Goal: Task Accomplishment & Management: Use online tool/utility

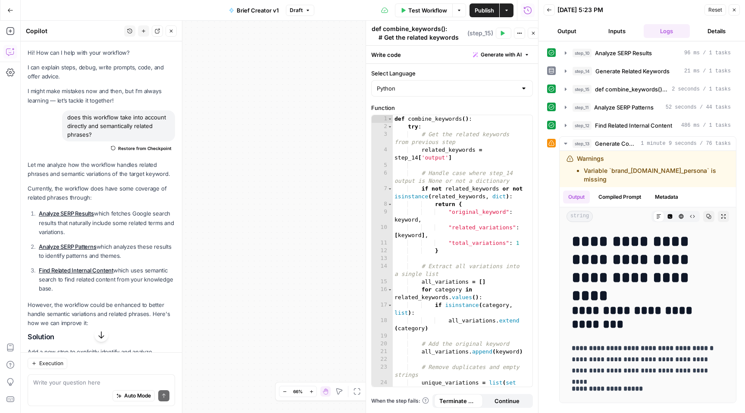
click at [263, 9] on span "Brief Creator v1" at bounding box center [258, 10] width 42 height 9
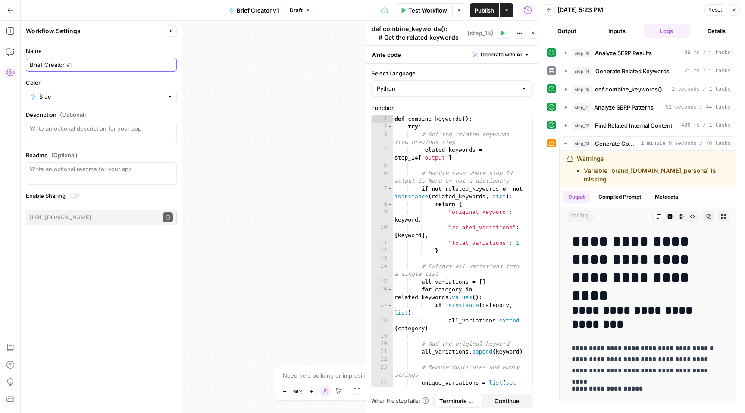
click at [85, 65] on input "Brief Creator v1" at bounding box center [101, 64] width 143 height 9
type input "Brief Creator v2"
click at [256, 80] on div "Workflow Set Inputs Inputs Google Search Analyze SERP Results Step 10 Output Ex…" at bounding box center [280, 217] width 518 height 393
click at [482, 10] on span "Publish" at bounding box center [484, 10] width 19 height 9
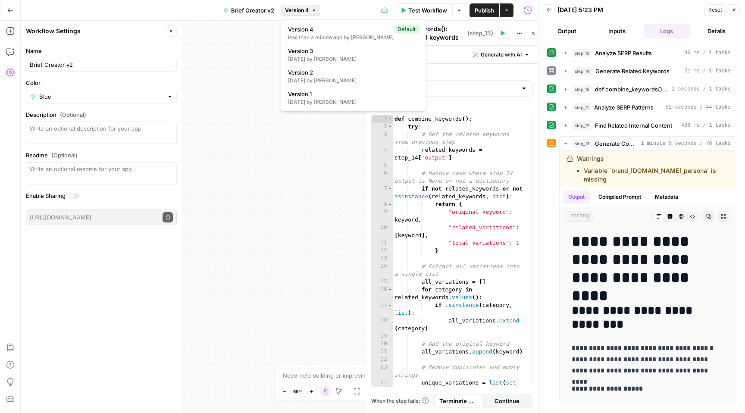
click at [301, 9] on span "Version 4" at bounding box center [297, 10] width 24 height 8
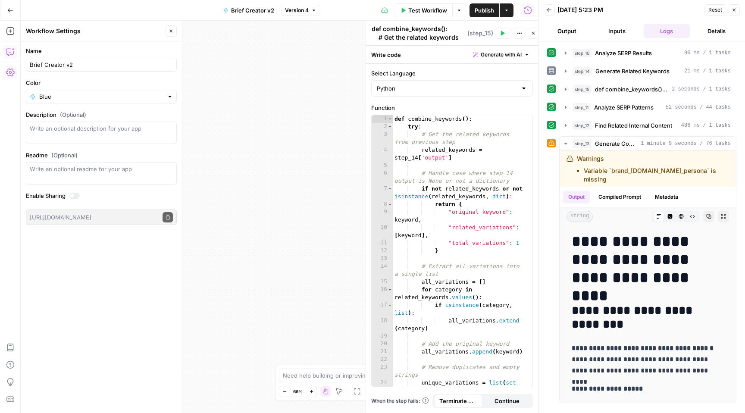
click at [8, 53] on icon "button" at bounding box center [10, 51] width 9 height 9
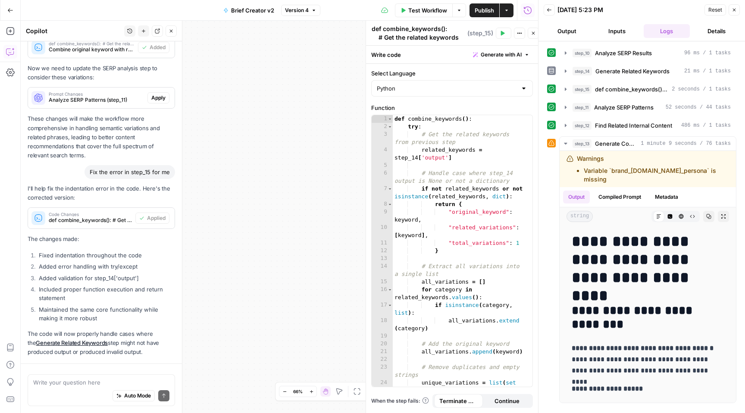
click at [8, 53] on icon "button" at bounding box center [10, 51] width 9 height 9
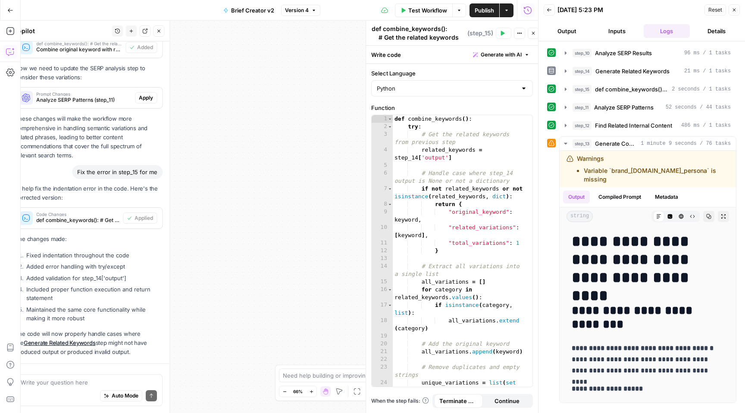
scroll to position [0, 0]
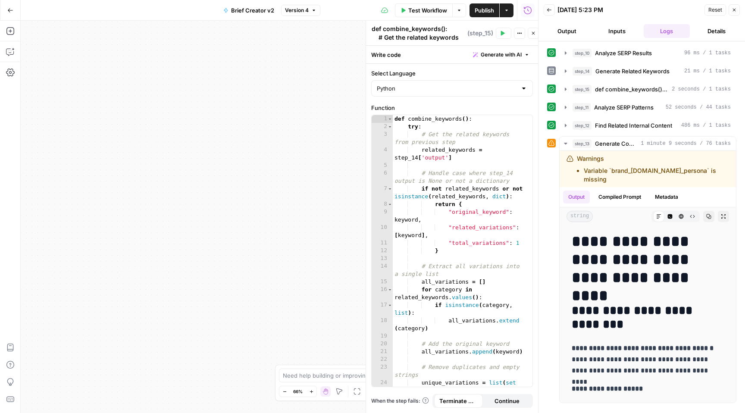
click at [736, 13] on button "Close" at bounding box center [734, 9] width 11 height 11
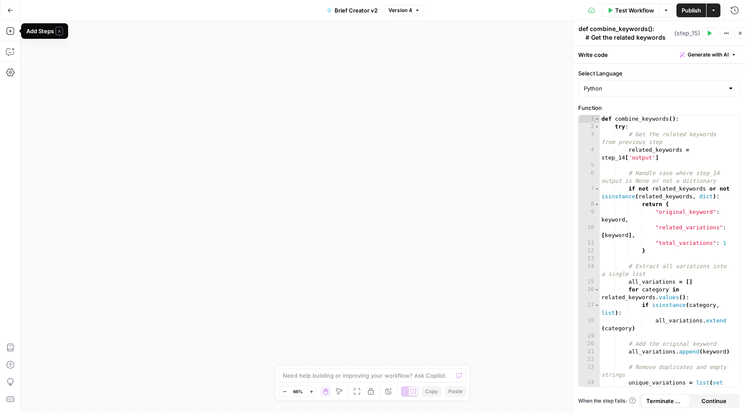
click at [8, 11] on icon "button" at bounding box center [10, 10] width 6 height 6
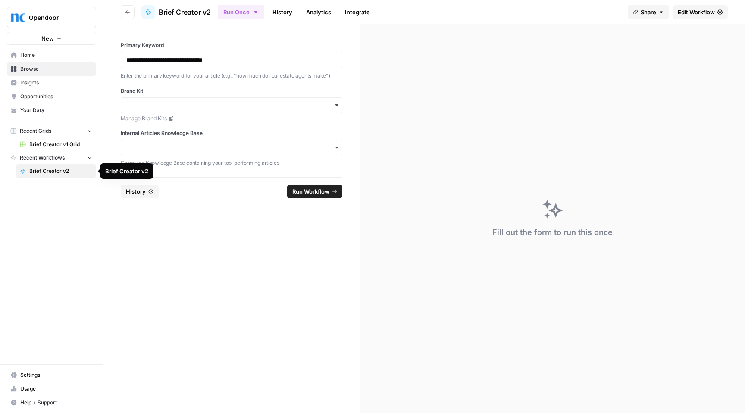
click at [42, 173] on span "Brief Creator v2" at bounding box center [60, 171] width 63 height 8
click at [205, 108] on input "Brand Kit" at bounding box center [231, 105] width 210 height 9
click at [168, 133] on div "Opendoor v1" at bounding box center [231, 128] width 221 height 16
click at [164, 147] on input "Internal Articles Knowledge Base" at bounding box center [231, 147] width 210 height 9
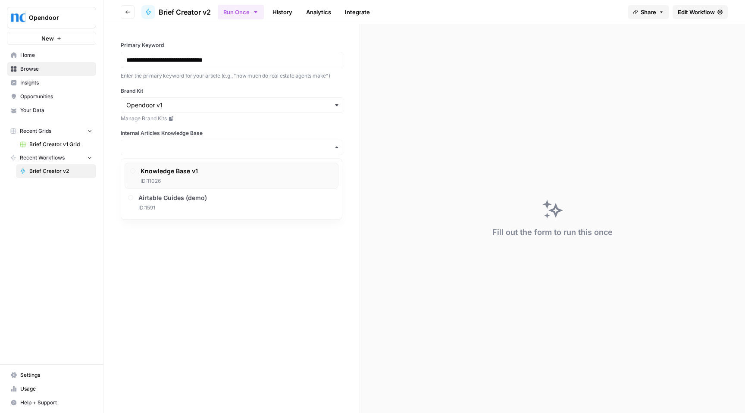
click at [165, 175] on span "Knowledge Base v1" at bounding box center [169, 171] width 57 height 9
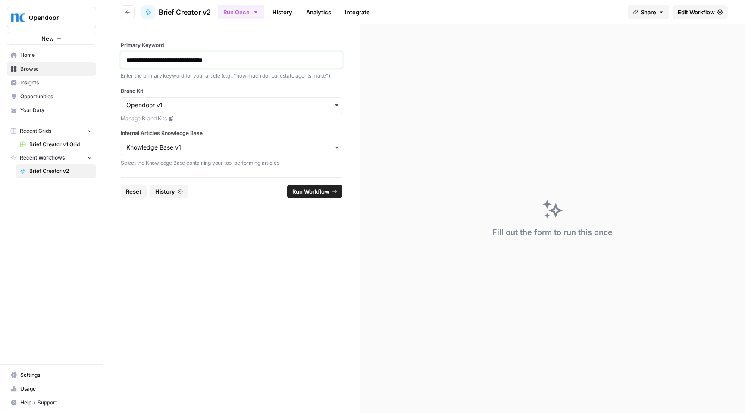
drag, startPoint x: 244, startPoint y: 57, endPoint x: 110, endPoint y: 59, distance: 134.2
click at [110, 59] on div "**********" at bounding box center [232, 100] width 256 height 153
click at [305, 192] on span "Run Workflow" at bounding box center [310, 191] width 37 height 9
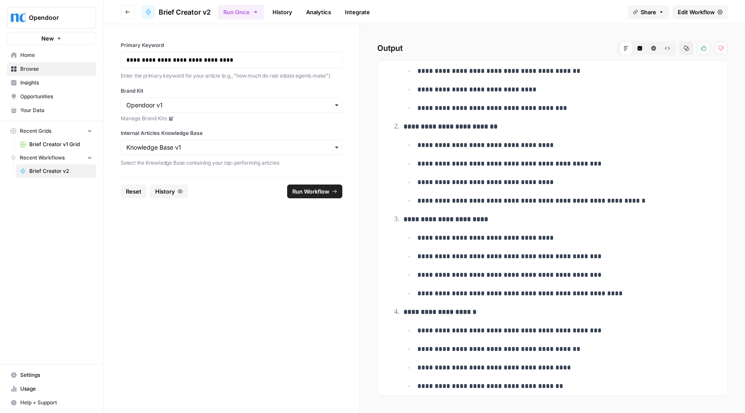
scroll to position [3278, 0]
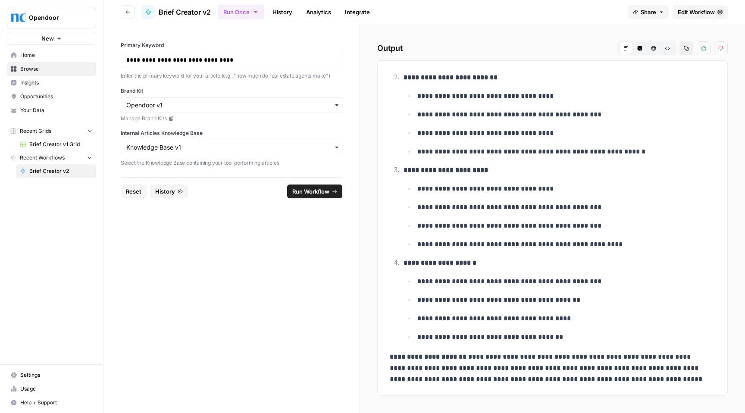
drag, startPoint x: 390, startPoint y: 76, endPoint x: 648, endPoint y: 384, distance: 401.7
copy div "**********"
click at [229, 228] on form "**********" at bounding box center [232, 218] width 257 height 389
click at [90, 157] on icon "button" at bounding box center [90, 157] width 6 height 6
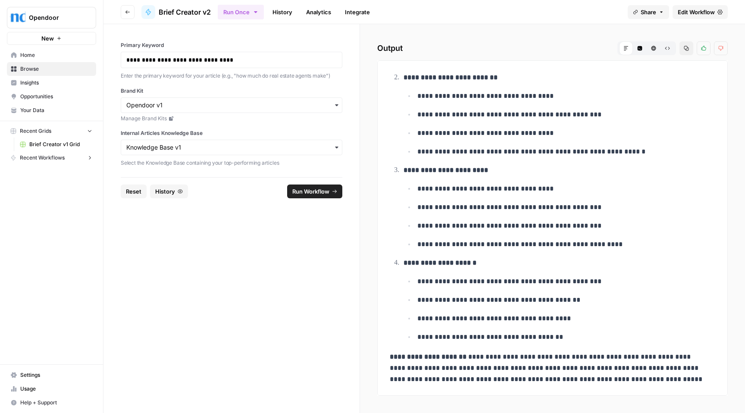
click at [90, 157] on icon "button" at bounding box center [90, 158] width 6 height 6
click at [39, 38] on button "New" at bounding box center [51, 38] width 89 height 13
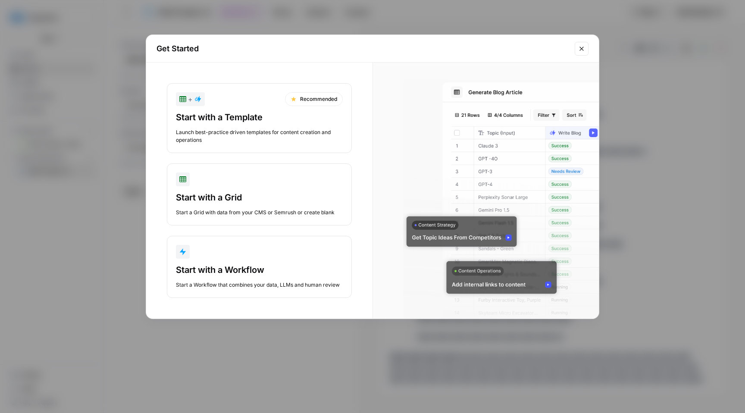
click at [305, 139] on div "Launch best-practice driven templates for content creation and operations" at bounding box center [259, 137] width 167 height 16
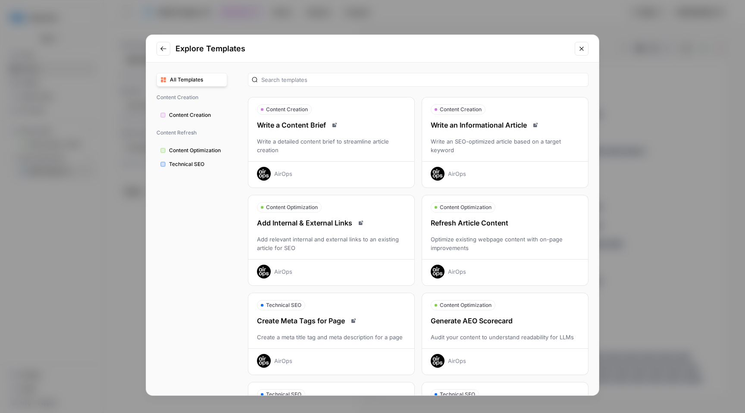
click at [548, 221] on div "Refresh Article Content" at bounding box center [505, 223] width 166 height 10
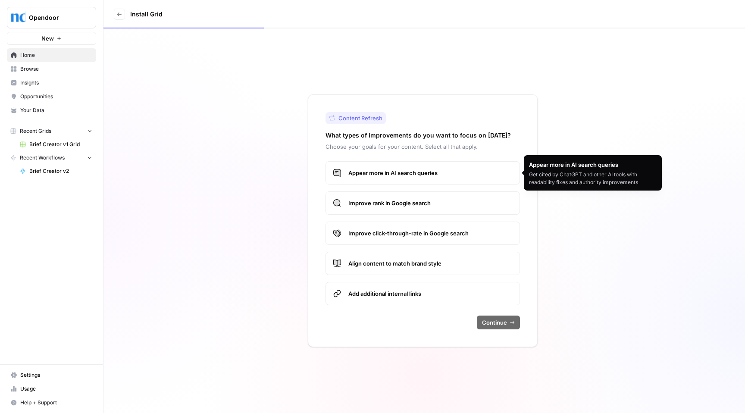
click at [449, 173] on span "Appear more in AI search queries" at bounding box center [431, 173] width 164 height 9
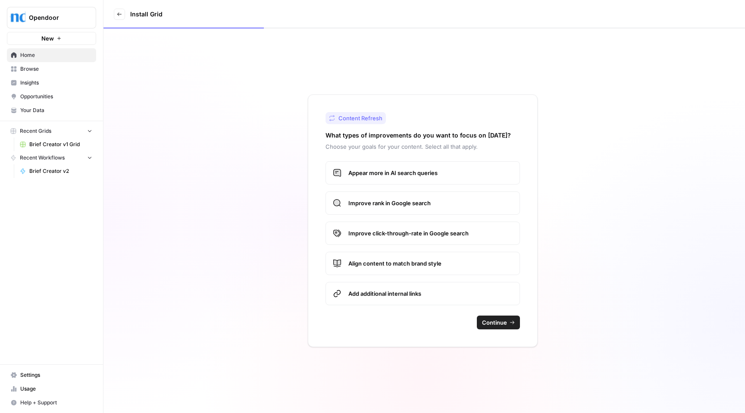
click at [441, 205] on span "Improve rank in Google search" at bounding box center [431, 203] width 164 height 9
click at [500, 324] on span "Continue" at bounding box center [494, 322] width 25 height 9
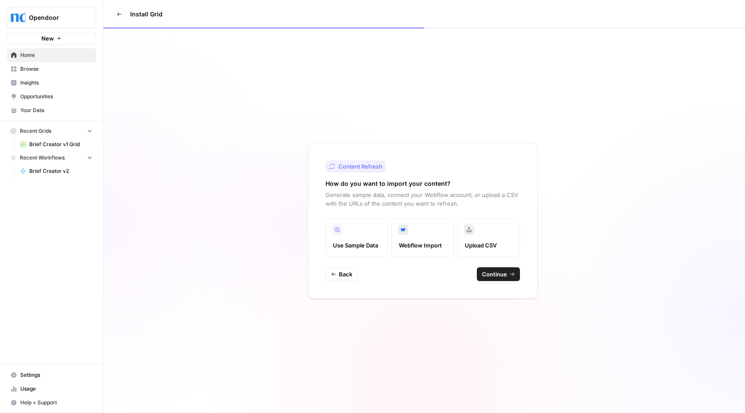
click at [433, 237] on label "Webflow Import" at bounding box center [423, 237] width 63 height 39
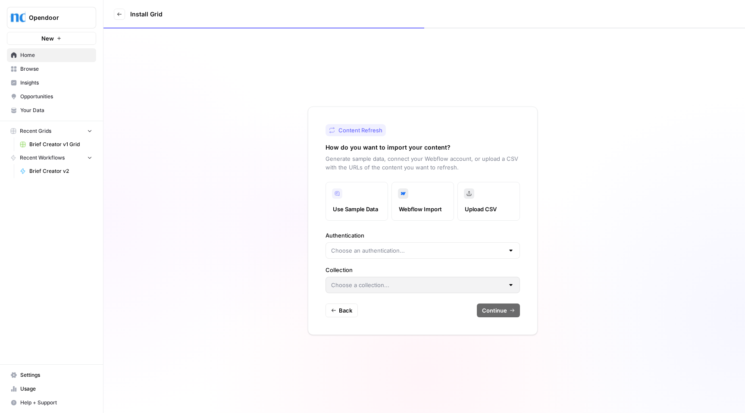
click at [488, 200] on label "Upload CSV" at bounding box center [489, 201] width 63 height 39
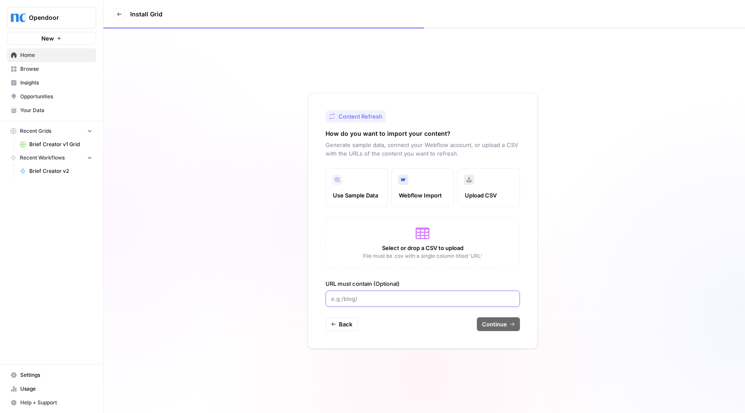
click at [372, 299] on input "URL must contain (Optional)" at bounding box center [422, 299] width 183 height 9
click at [405, 299] on input "URL must contain (Optional)" at bounding box center [422, 299] width 183 height 9
paste input "[URL][DOMAIN_NAME]"
click at [362, 300] on input "[URL][DOMAIN_NAME]" at bounding box center [422, 299] width 183 height 9
click at [386, 317] on div "Back Continue" at bounding box center [423, 324] width 195 height 14
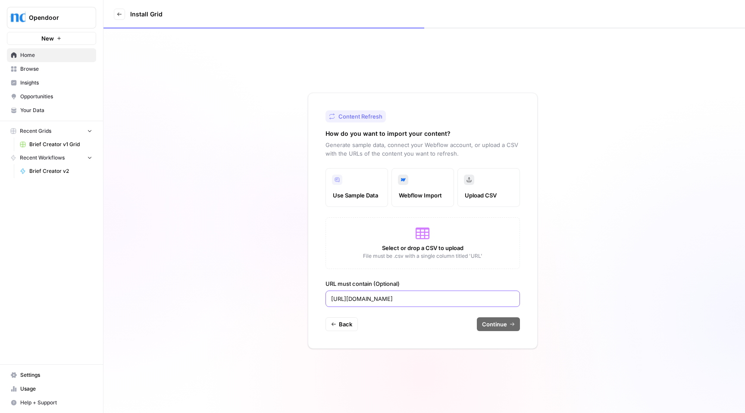
drag, startPoint x: 365, startPoint y: 299, endPoint x: 300, endPoint y: 293, distance: 65.0
click at [300, 293] on div "Content Refresh How do you want to import your content? Generate sample data, c…" at bounding box center [425, 220] width 642 height 385
type input "[DOMAIN_NAME][URL]"
click at [367, 186] on label "Use Sample Data" at bounding box center [357, 187] width 63 height 39
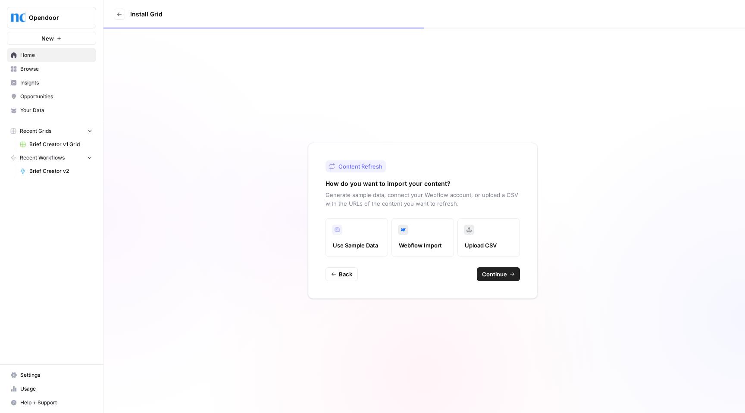
click at [496, 238] on label "Upload CSV" at bounding box center [489, 237] width 63 height 39
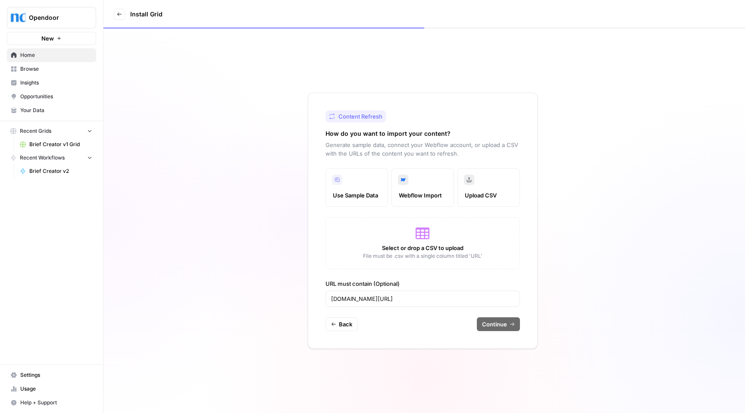
drag, startPoint x: 472, startPoint y: 255, endPoint x: 480, endPoint y: 255, distance: 8.2
click at [480, 255] on span "File must be .csv with a single column titled 'URL'" at bounding box center [422, 256] width 119 height 8
click at [486, 185] on label "Upload CSV" at bounding box center [489, 187] width 63 height 39
click at [446, 295] on input "[DOMAIN_NAME][URL]" at bounding box center [422, 299] width 183 height 9
click at [481, 189] on label "Upload CSV" at bounding box center [489, 187] width 63 height 39
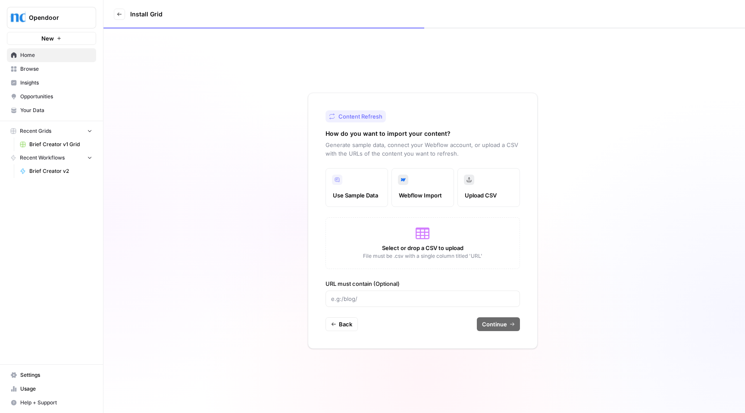
click at [468, 179] on icon at bounding box center [469, 180] width 10 height 10
click at [342, 325] on span "Back" at bounding box center [345, 324] width 13 height 9
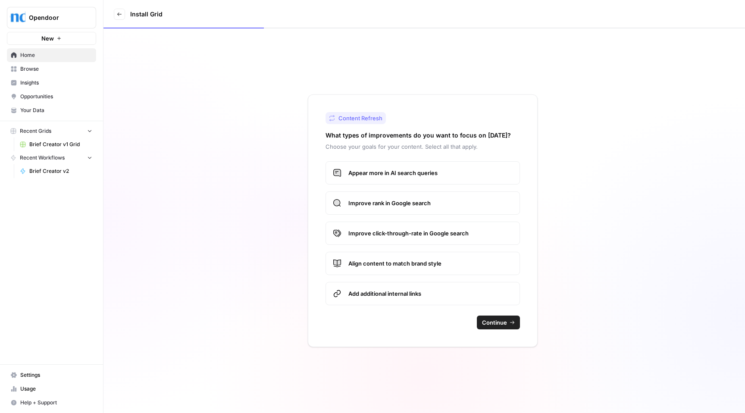
click at [503, 328] on button "Continue" at bounding box center [498, 323] width 43 height 14
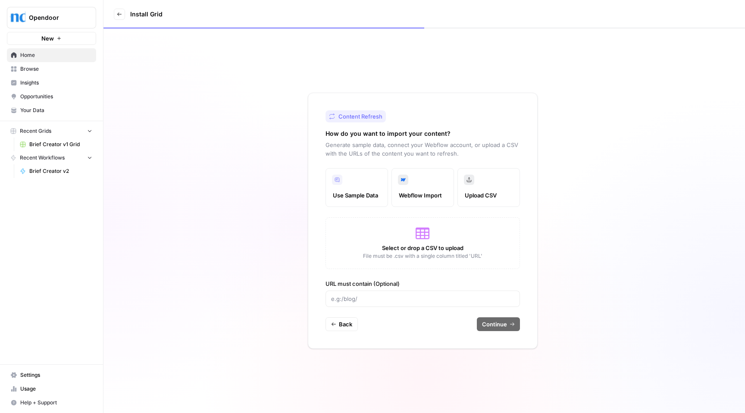
click at [472, 186] on label "Upload CSV" at bounding box center [489, 187] width 63 height 39
click at [425, 188] on label "Webflow Import" at bounding box center [423, 187] width 63 height 39
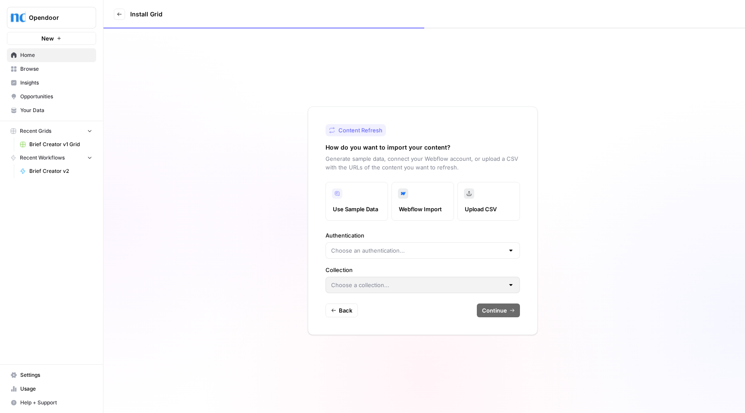
click at [469, 192] on icon at bounding box center [469, 194] width 4 height 4
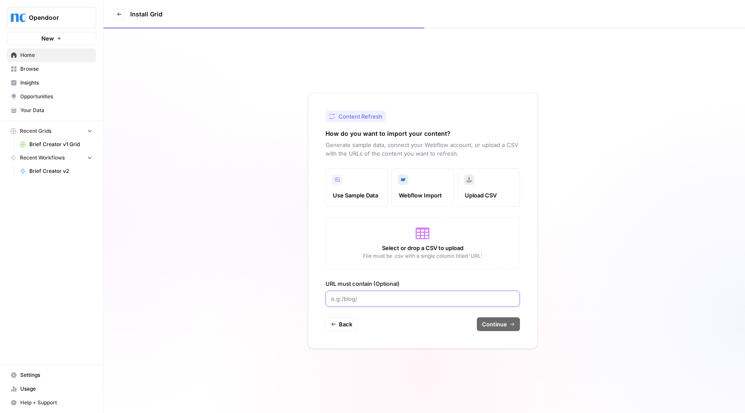
click at [375, 295] on input "URL must contain (Optional)" at bounding box center [422, 299] width 183 height 9
click at [423, 237] on icon at bounding box center [423, 233] width 14 height 14
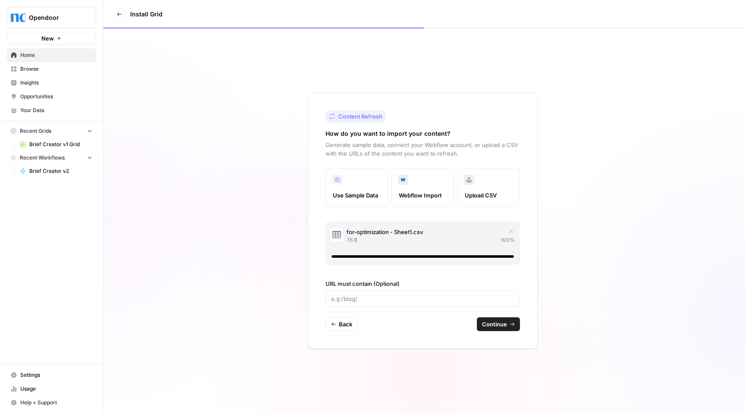
click at [499, 325] on span "Continue" at bounding box center [494, 324] width 25 height 9
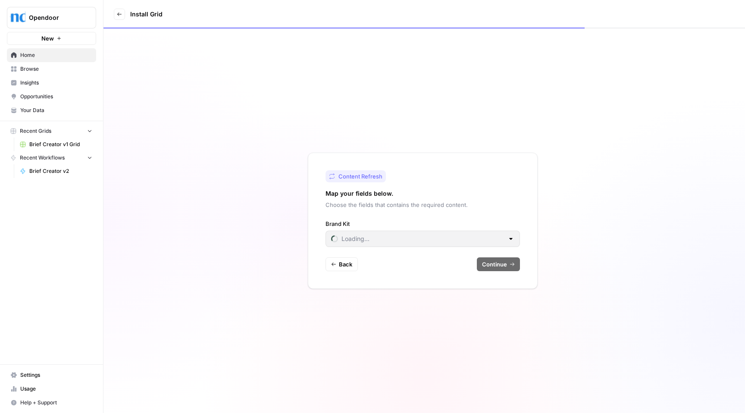
type input "Opendoor v1"
click at [495, 263] on span "Continue" at bounding box center [494, 264] width 25 height 9
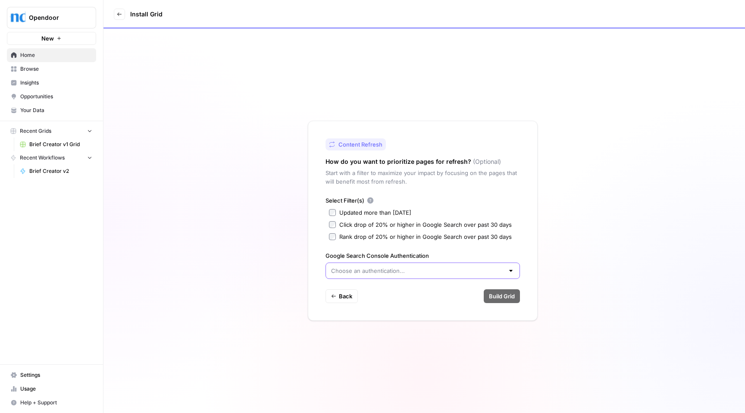
click at [421, 271] on input "Google Search Console Authentication" at bounding box center [417, 271] width 173 height 9
click at [366, 292] on span "Create new" at bounding box center [425, 292] width 167 height 9
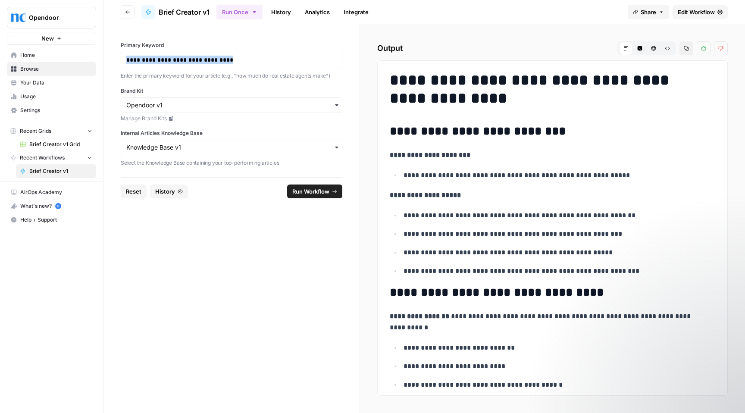
scroll to position [2274, 0]
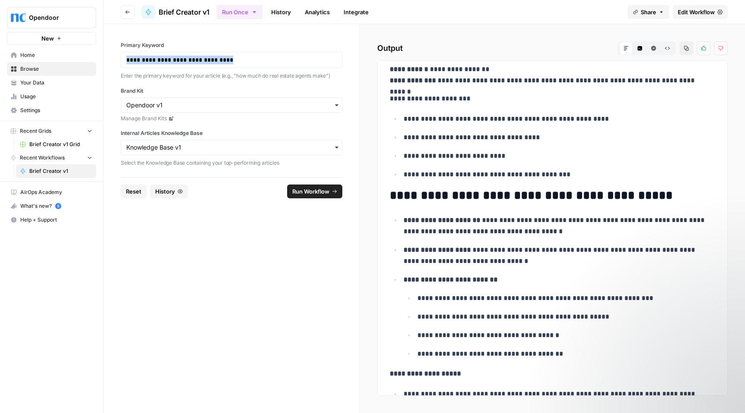
click at [49, 173] on span "Brief Creator v1" at bounding box center [60, 171] width 63 height 8
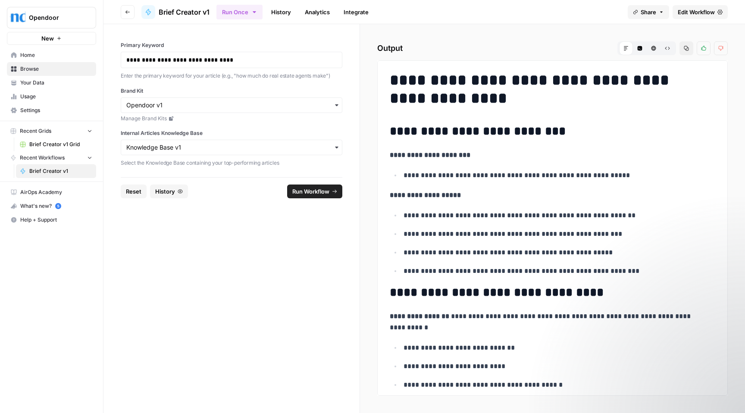
drag, startPoint x: 492, startPoint y: 77, endPoint x: 515, endPoint y: 97, distance: 30.3
click at [515, 97] on h1 "**********" at bounding box center [549, 89] width 319 height 36
copy h1 "**********"
click at [472, 95] on h1 "**********" at bounding box center [549, 89] width 319 height 36
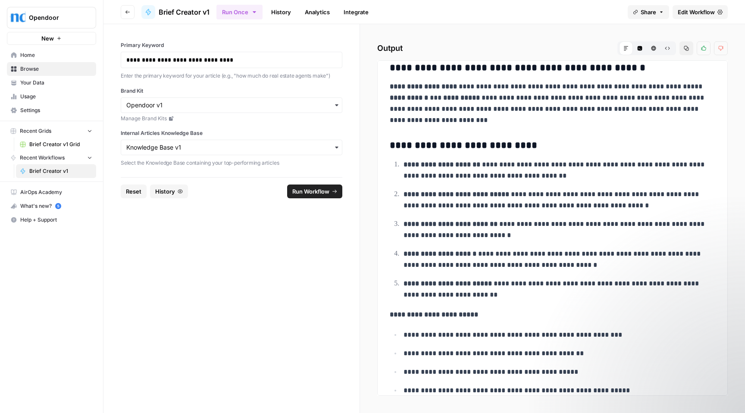
scroll to position [3771, 0]
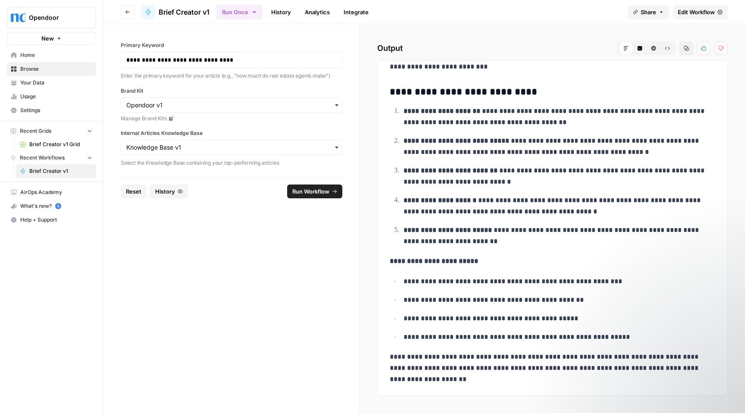
drag, startPoint x: 392, startPoint y: 77, endPoint x: 682, endPoint y: 378, distance: 418.2
copy div "**********"
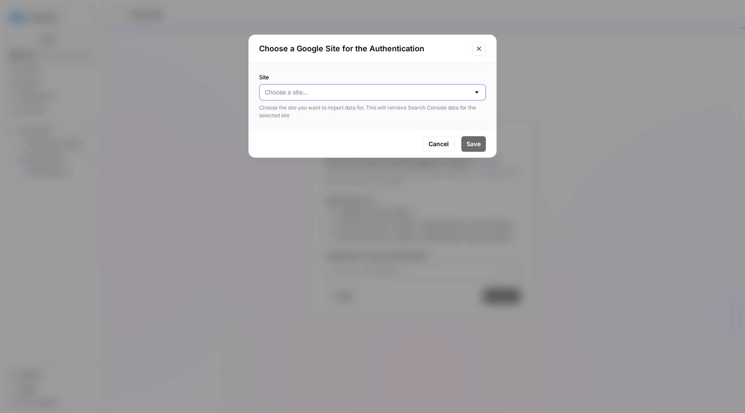
click at [440, 94] on input "Site" at bounding box center [367, 92] width 205 height 9
click at [295, 112] on span "opendoor.com" at bounding box center [371, 114] width 209 height 9
type input "opendoor.com"
click at [474, 143] on span "Save" at bounding box center [474, 144] width 14 height 9
type input "Google Search Console - opendoor.com"
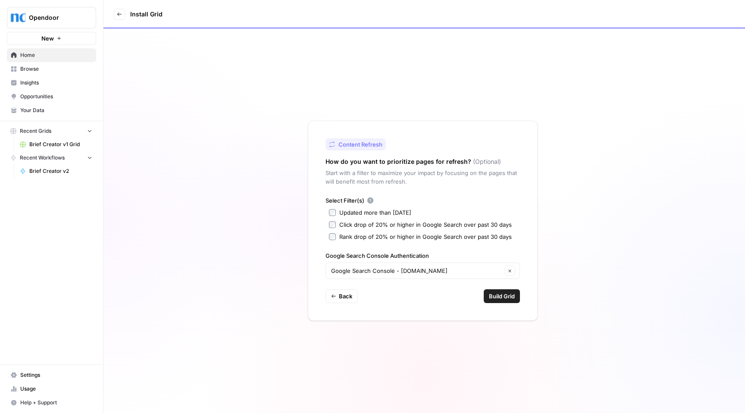
click at [499, 298] on span "Build Grid" at bounding box center [502, 296] width 26 height 9
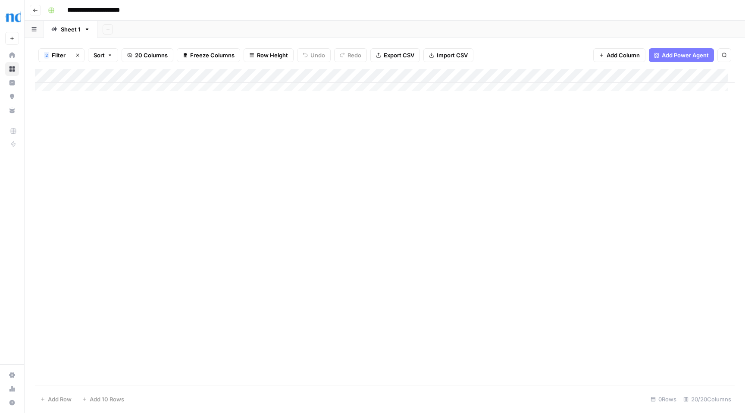
click at [242, 76] on div "Add Column" at bounding box center [385, 83] width 700 height 28
click at [254, 94] on span "All Rows" at bounding box center [271, 96] width 54 height 9
click at [295, 75] on div "Add Column" at bounding box center [385, 83] width 700 height 28
click at [211, 74] on div "Add Column" at bounding box center [385, 83] width 700 height 28
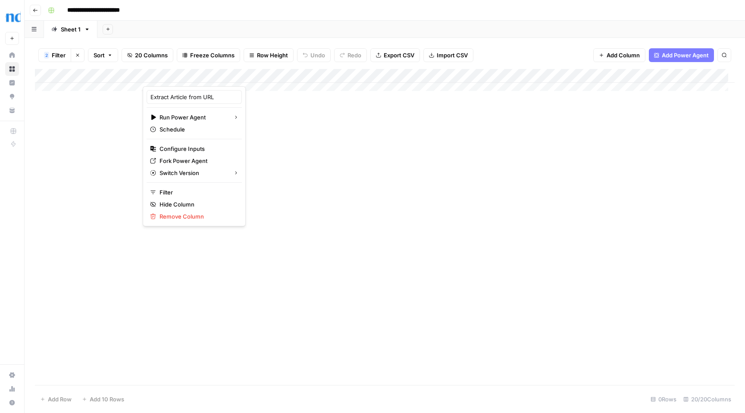
click at [680, 56] on span "Add Power Agent" at bounding box center [685, 55] width 47 height 9
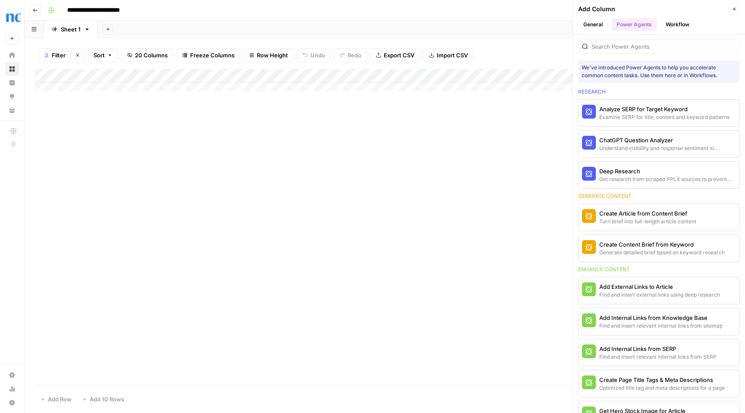
click at [530, 107] on div "Add Column" at bounding box center [385, 227] width 700 height 316
click at [681, 25] on button "Workflow" at bounding box center [678, 24] width 34 height 13
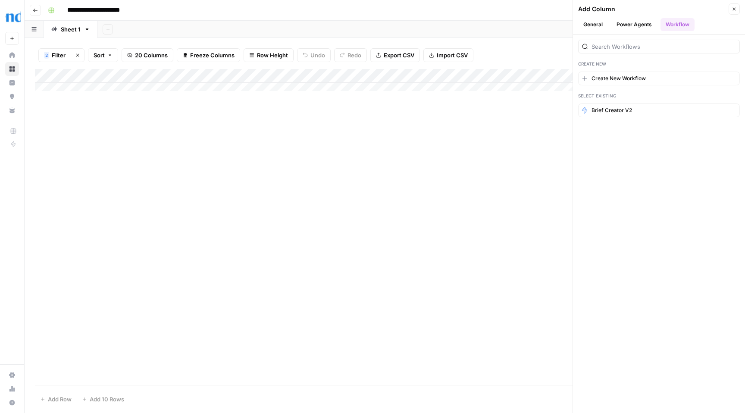
click at [628, 23] on button "Power Agents" at bounding box center [635, 24] width 46 height 13
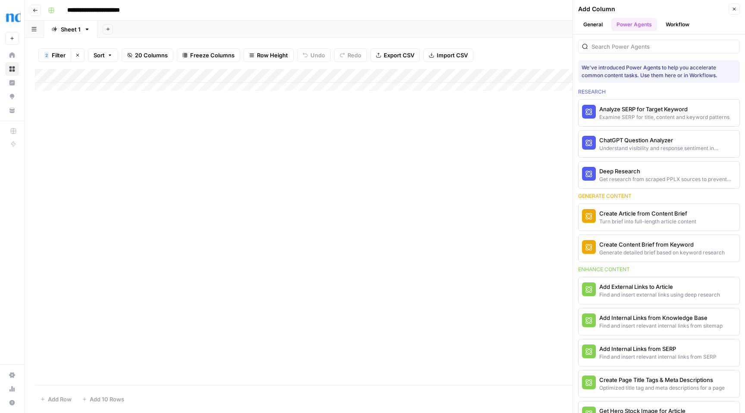
click at [593, 23] on button "General" at bounding box center [593, 24] width 30 height 13
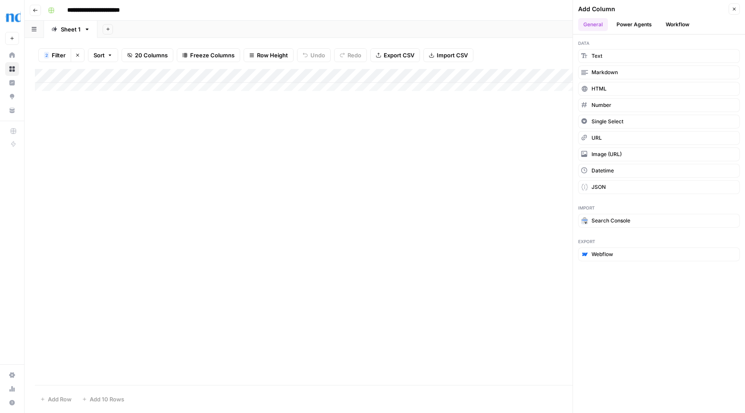
click at [732, 10] on icon "button" at bounding box center [734, 8] width 5 height 5
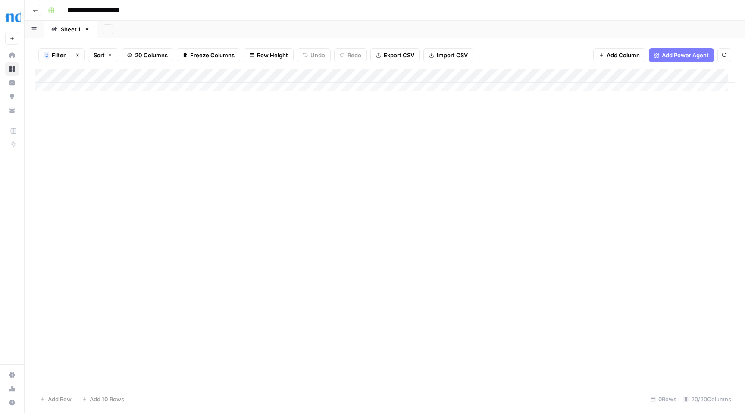
click at [113, 76] on div "Add Column" at bounding box center [385, 83] width 700 height 28
click at [164, 76] on div "Add Column" at bounding box center [385, 83] width 700 height 28
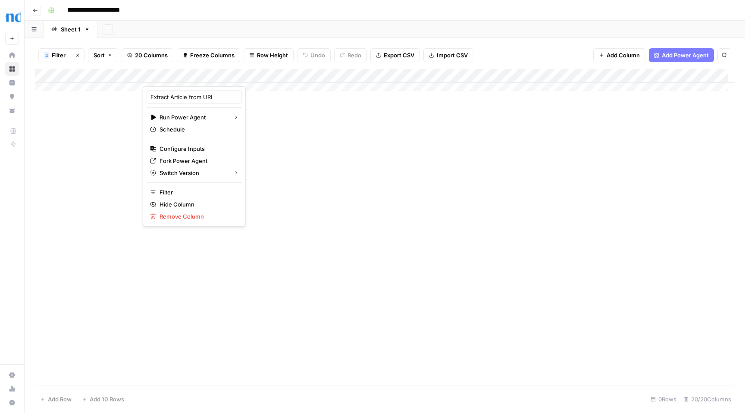
click at [188, 29] on div "Add Sheet" at bounding box center [421, 29] width 648 height 17
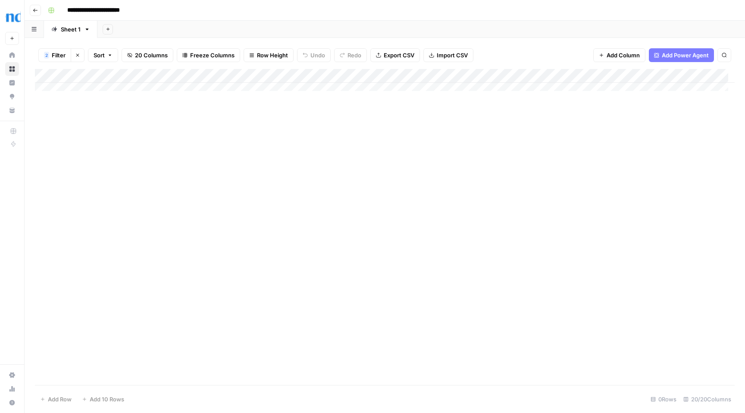
click at [515, 78] on div "Add Column" at bounding box center [385, 83] width 700 height 28
click at [515, 78] on div at bounding box center [520, 77] width 78 height 17
click at [420, 149] on div "Add Column" at bounding box center [385, 227] width 700 height 316
drag, startPoint x: 716, startPoint y: 88, endPoint x: 744, endPoint y: 82, distance: 28.5
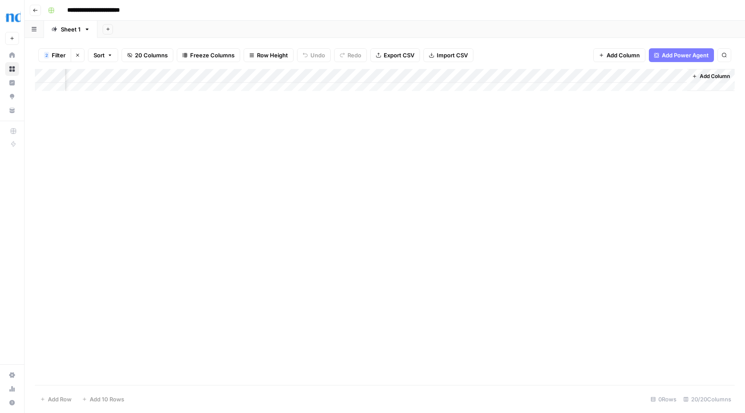
click at [744, 82] on div "2 Filter Clear filters Sort 20 Columns Freeze Columns Row Height Undo Redo Expo…" at bounding box center [385, 225] width 721 height 375
click at [51, 75] on div "Add Column" at bounding box center [385, 83] width 700 height 28
click at [439, 57] on span "Import CSV" at bounding box center [452, 55] width 31 height 9
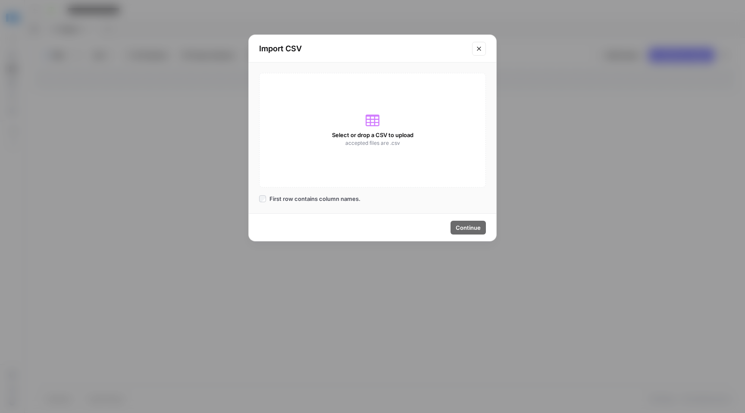
click at [375, 117] on icon at bounding box center [373, 120] width 14 height 14
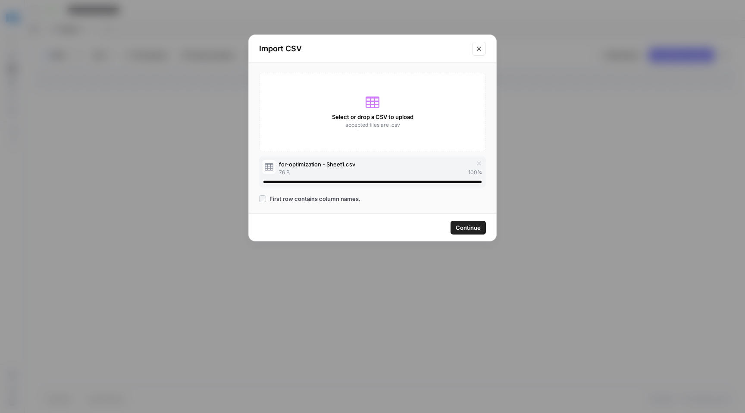
click at [467, 228] on span "Continue" at bounding box center [468, 227] width 25 height 9
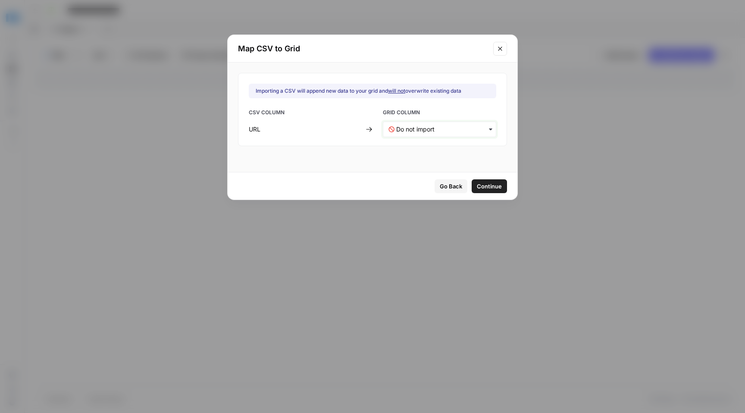
click at [450, 128] on input "text" at bounding box center [443, 129] width 94 height 9
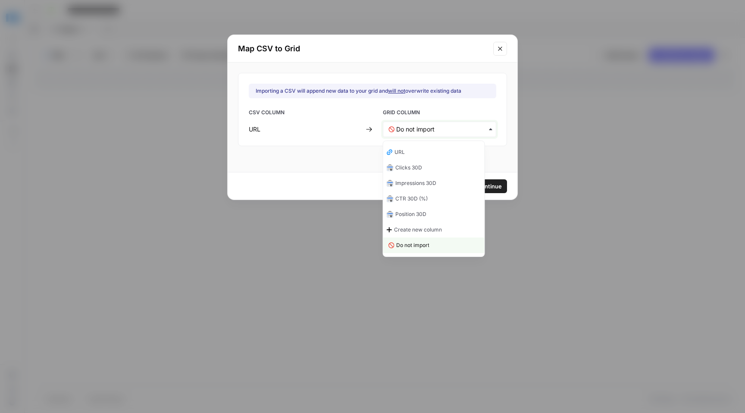
click at [450, 128] on input "text" at bounding box center [443, 129] width 94 height 9
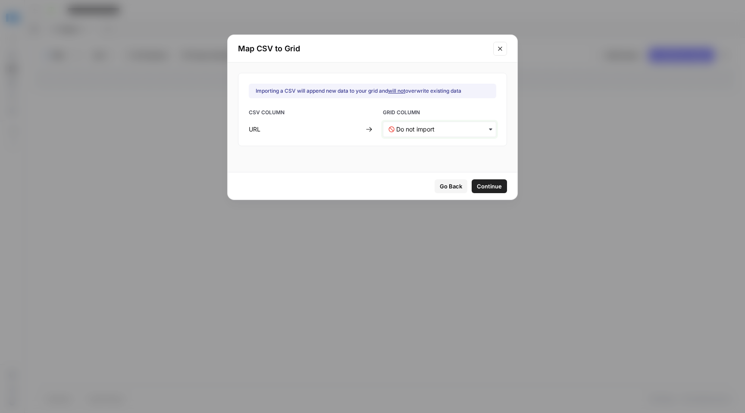
click at [450, 128] on input "text" at bounding box center [443, 129] width 94 height 9
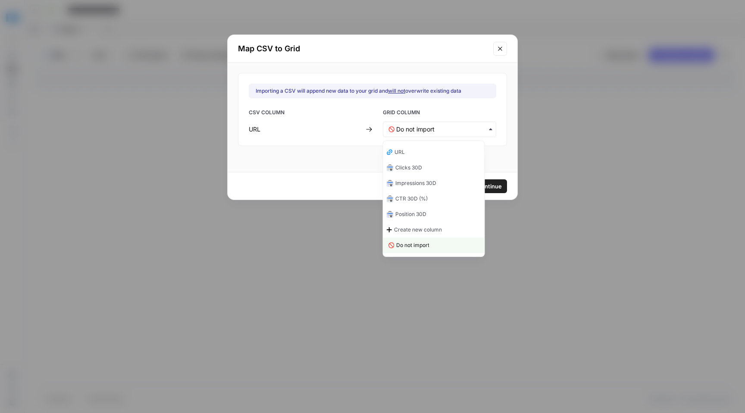
click at [408, 151] on div "URL" at bounding box center [433, 152] width 101 height 16
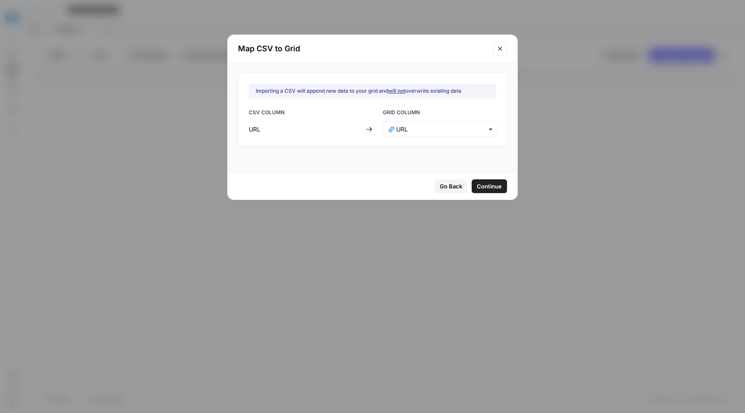
click at [482, 187] on span "Continue" at bounding box center [489, 186] width 25 height 9
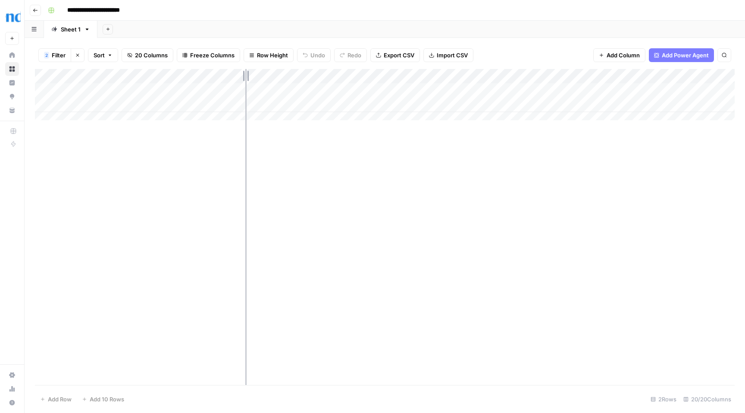
drag, startPoint x: 142, startPoint y: 73, endPoint x: 245, endPoint y: 72, distance: 103.1
click at [245, 72] on div "Add Column" at bounding box center [385, 98] width 700 height 58
click at [44, 104] on div "Add Column" at bounding box center [385, 98] width 700 height 58
click at [61, 399] on span "Delete 1 Row" at bounding box center [57, 399] width 35 height 9
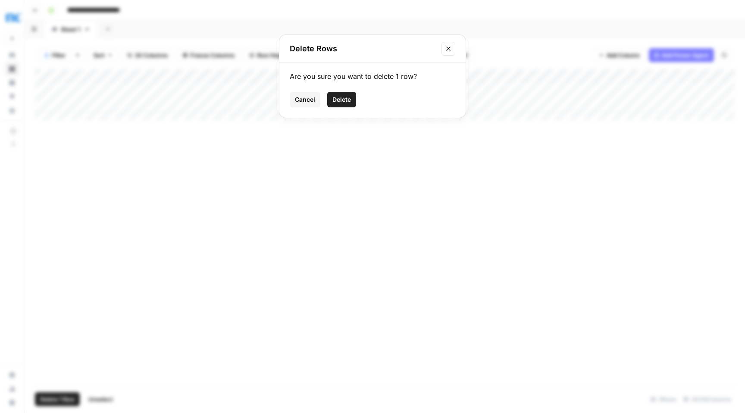
click at [344, 100] on span "Delete" at bounding box center [342, 99] width 19 height 9
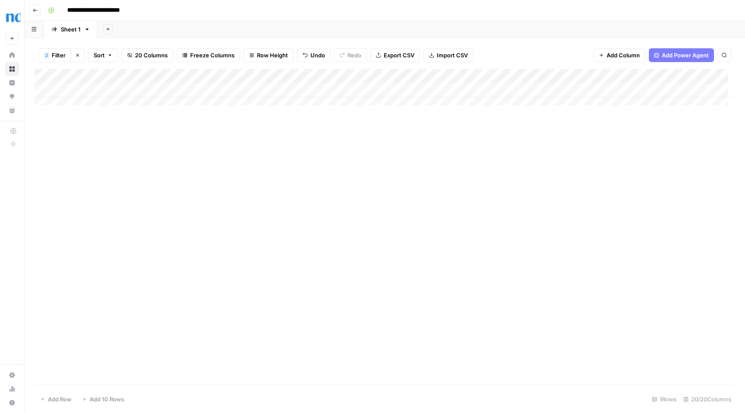
click at [281, 90] on div "Add Column" at bounding box center [385, 90] width 700 height 43
